Goal: Information Seeking & Learning: Get advice/opinions

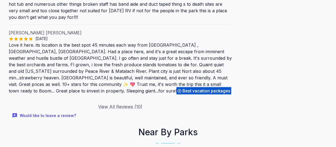
scroll to position [793, 0]
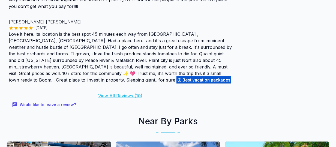
click at [120, 93] on link "View All Reviews ( 10 )" at bounding box center [120, 95] width 44 height 5
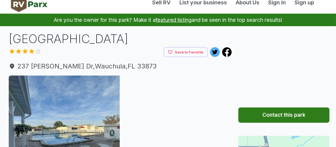
scroll to position [3, 0]
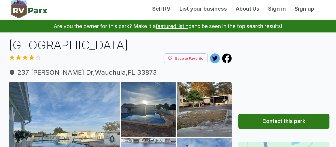
scroll to position [793, 0]
